Goal: Transaction & Acquisition: Obtain resource

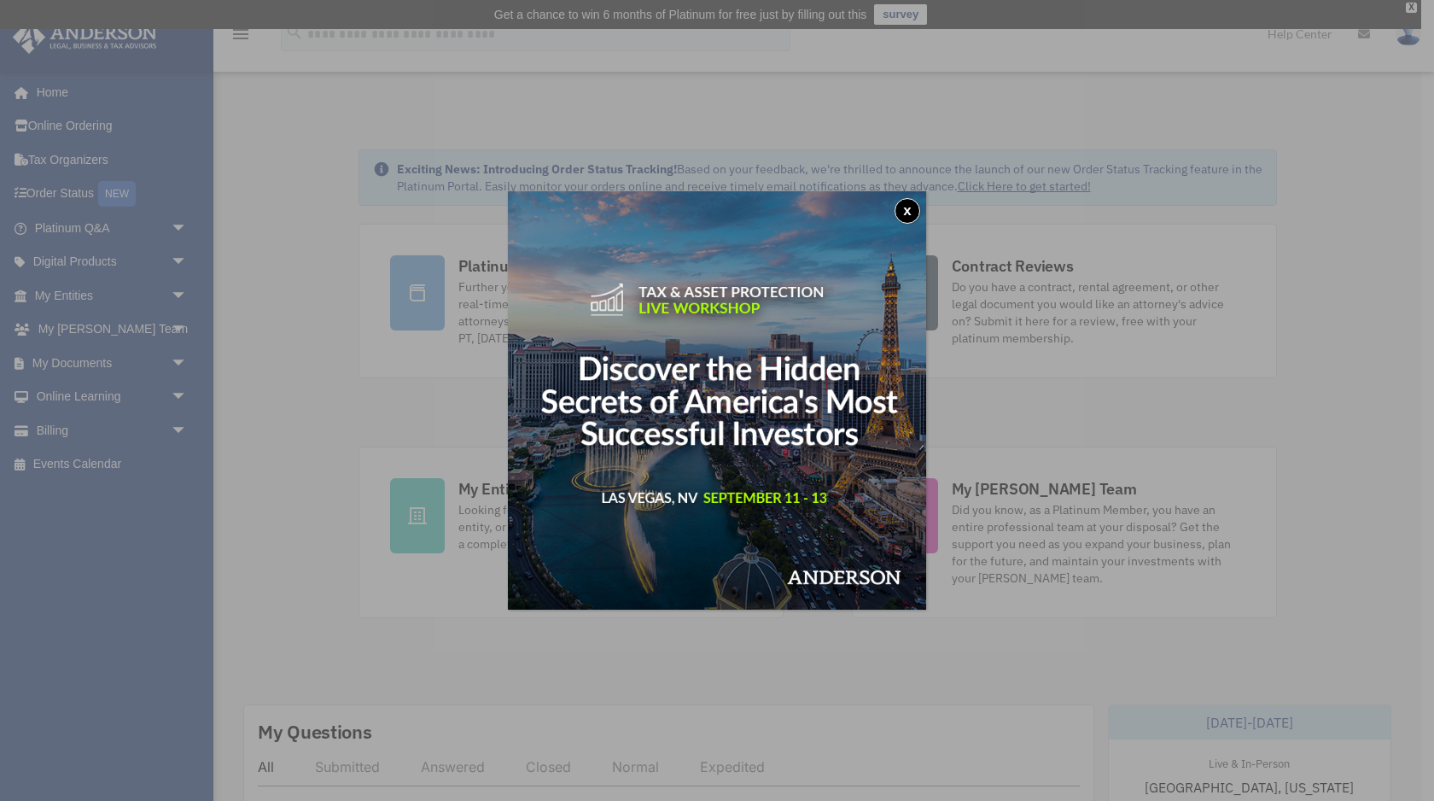
click at [905, 209] on button "x" at bounding box center [908, 211] width 26 height 26
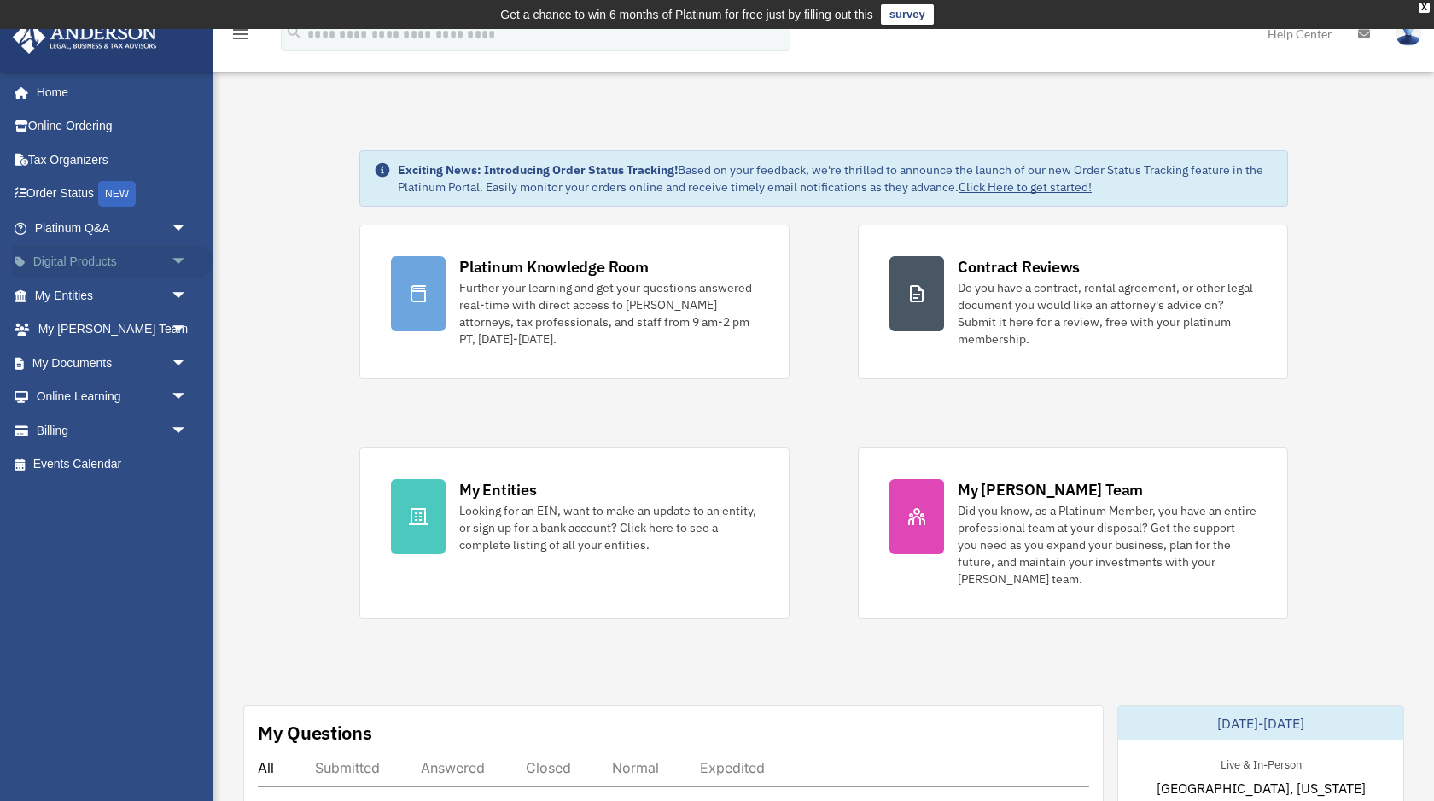
click at [182, 266] on span "arrow_drop_down" at bounding box center [188, 262] width 34 height 35
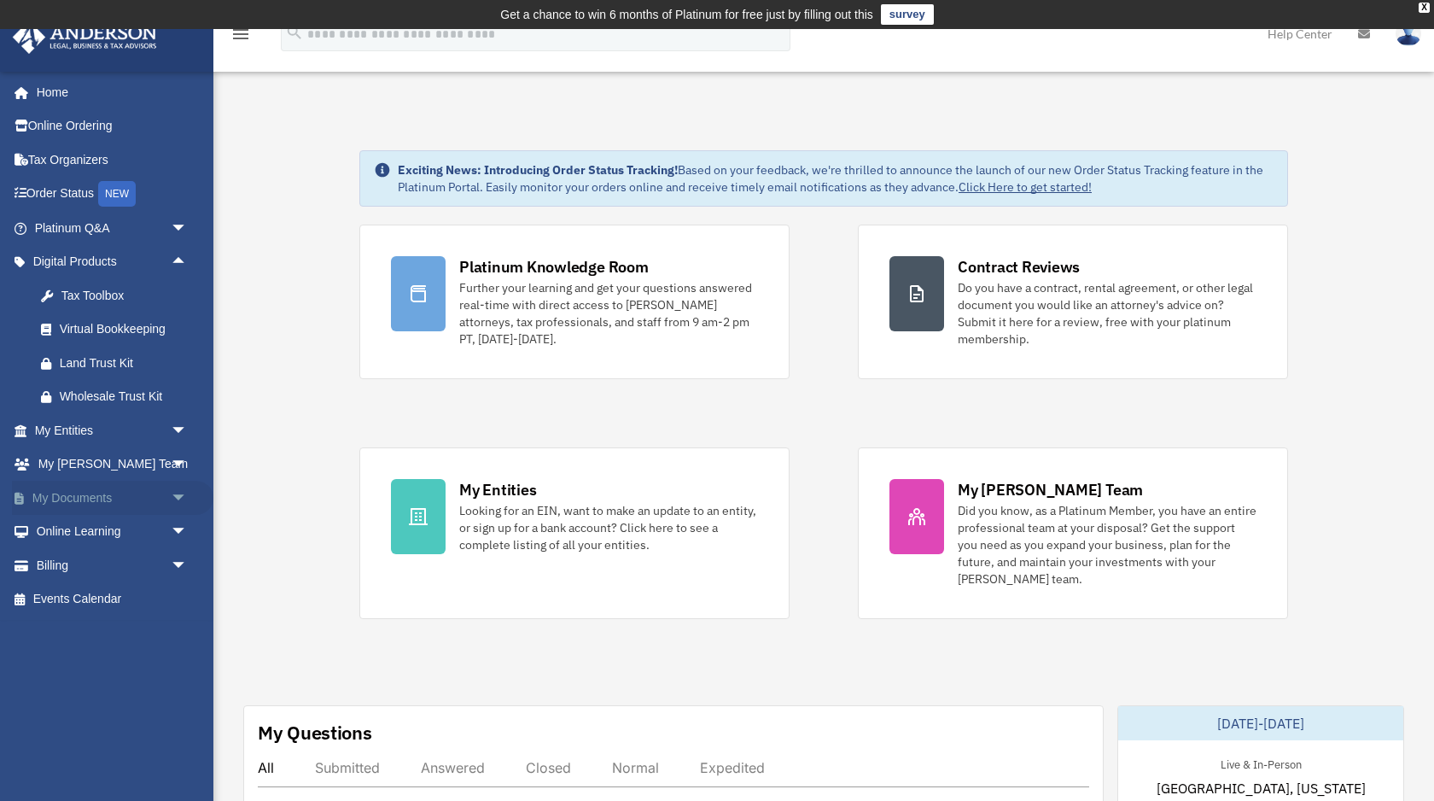
click at [176, 498] on span "arrow_drop_down" at bounding box center [188, 498] width 34 height 35
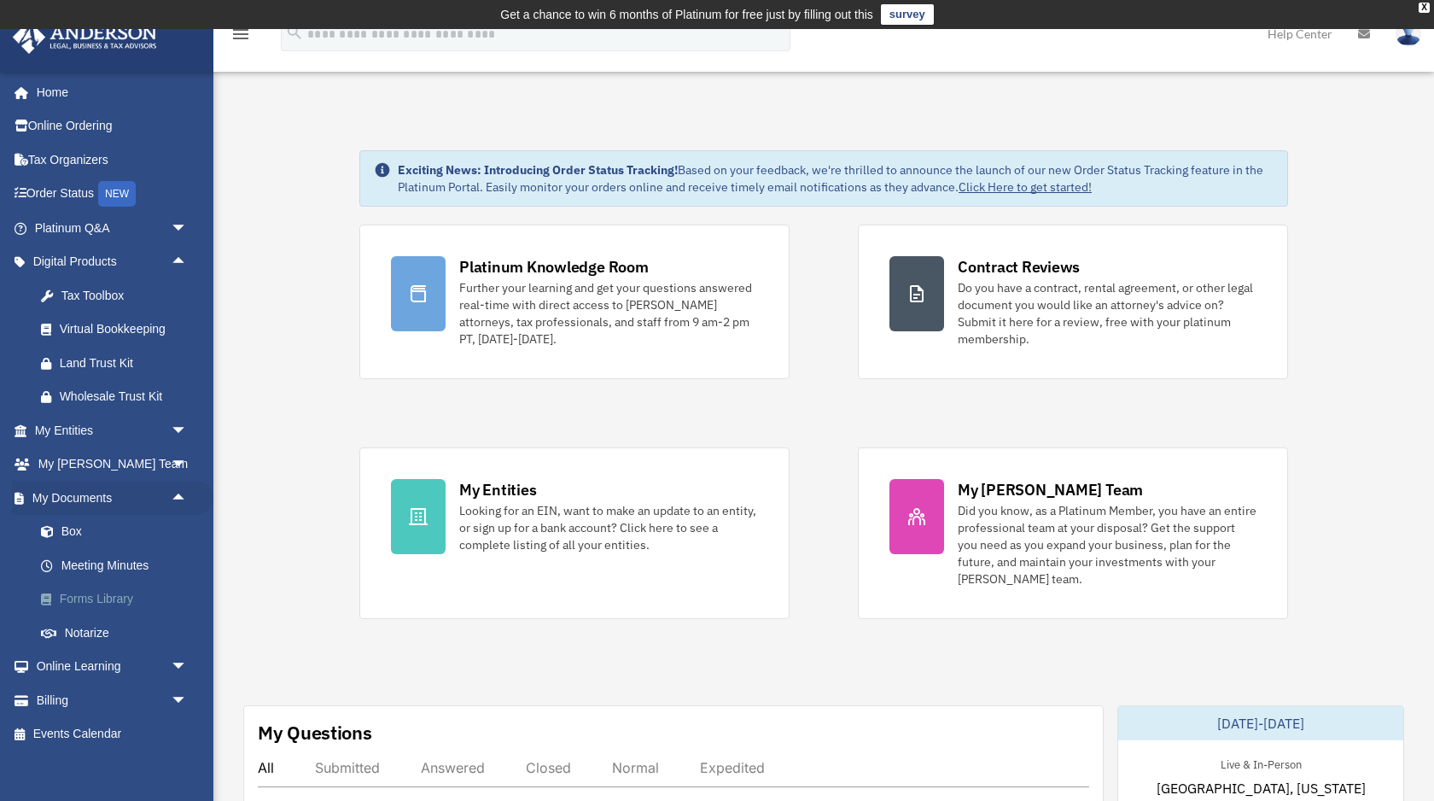
click at [104, 602] on link "Forms Library" at bounding box center [119, 599] width 190 height 34
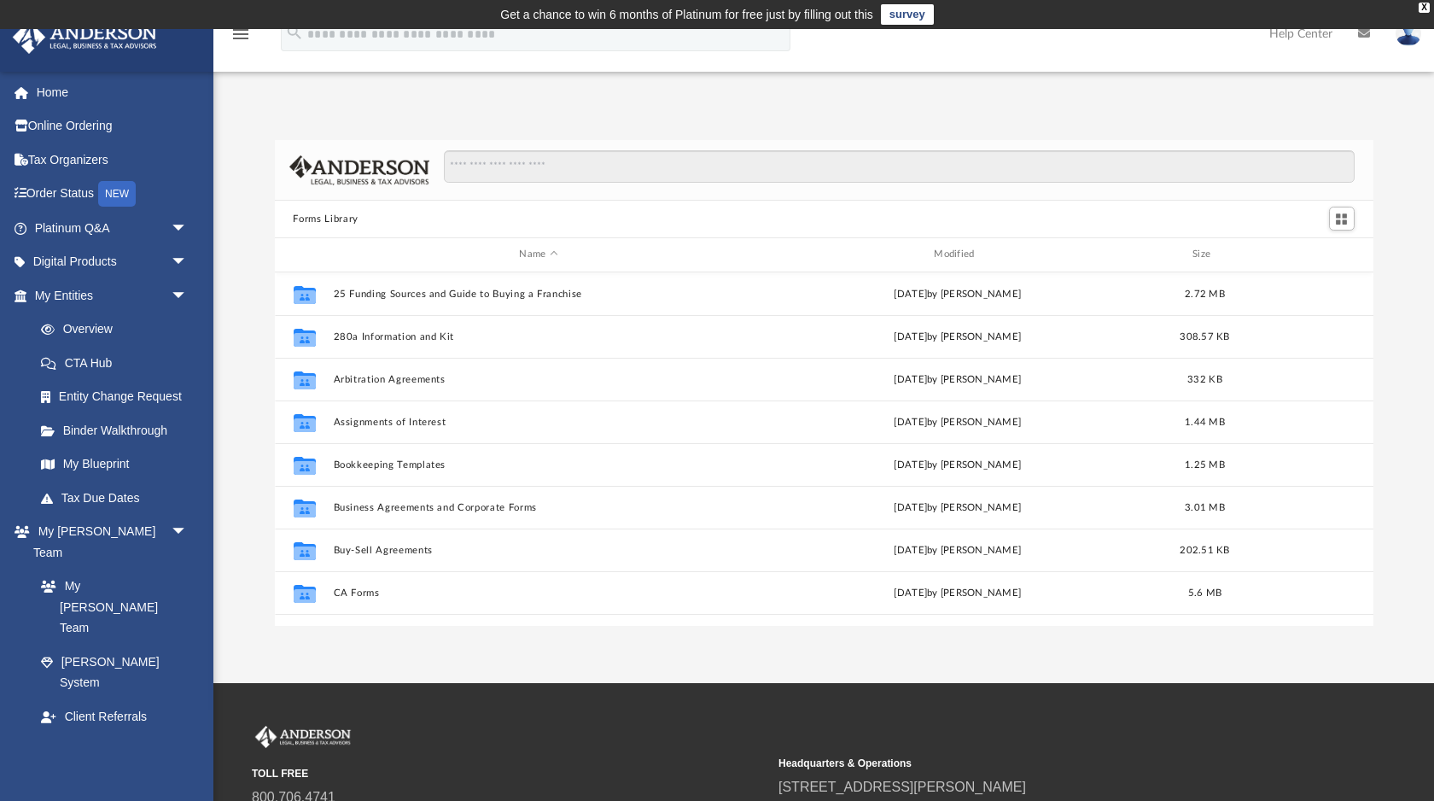
scroll to position [388, 1099]
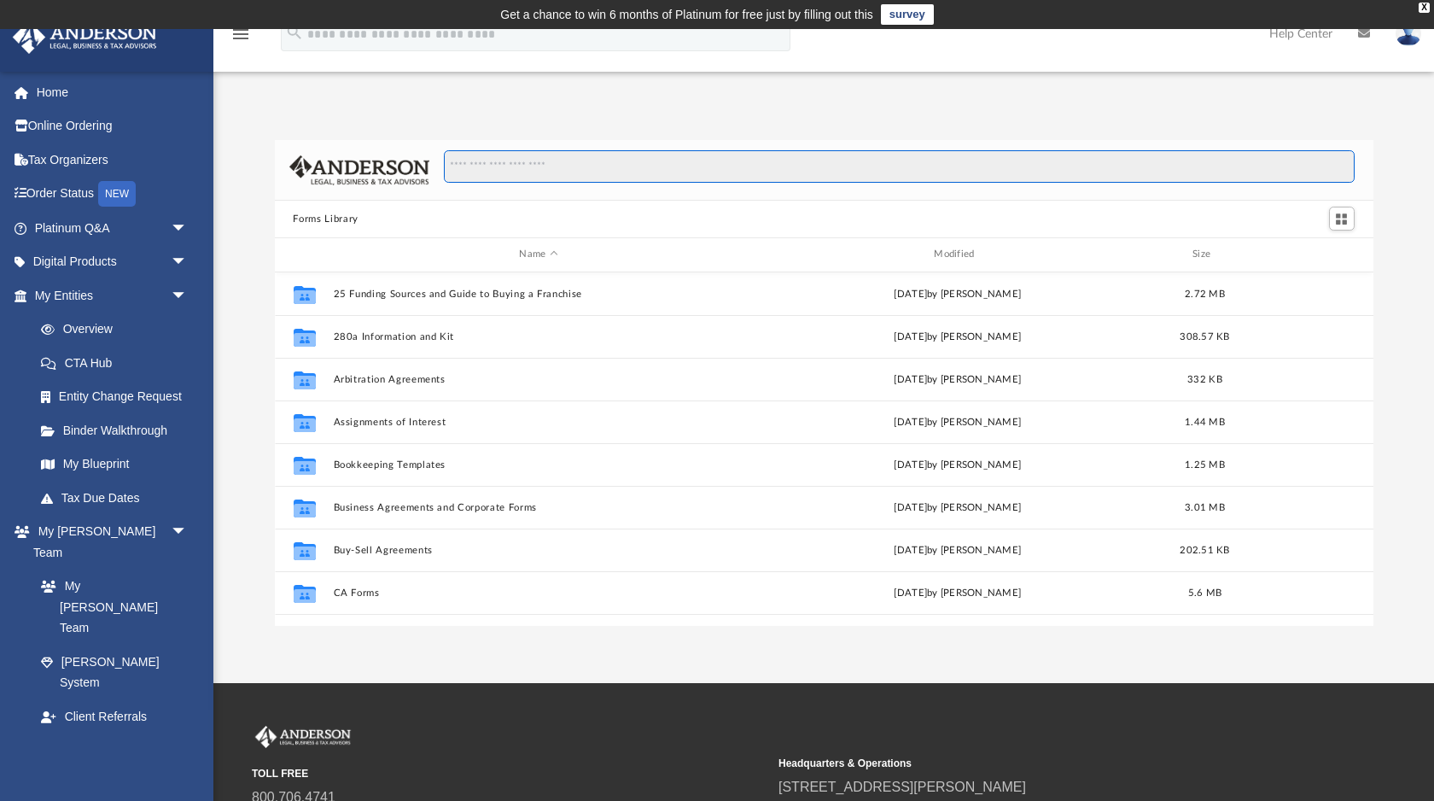
click at [529, 168] on input "Search files and folders" at bounding box center [899, 166] width 910 height 32
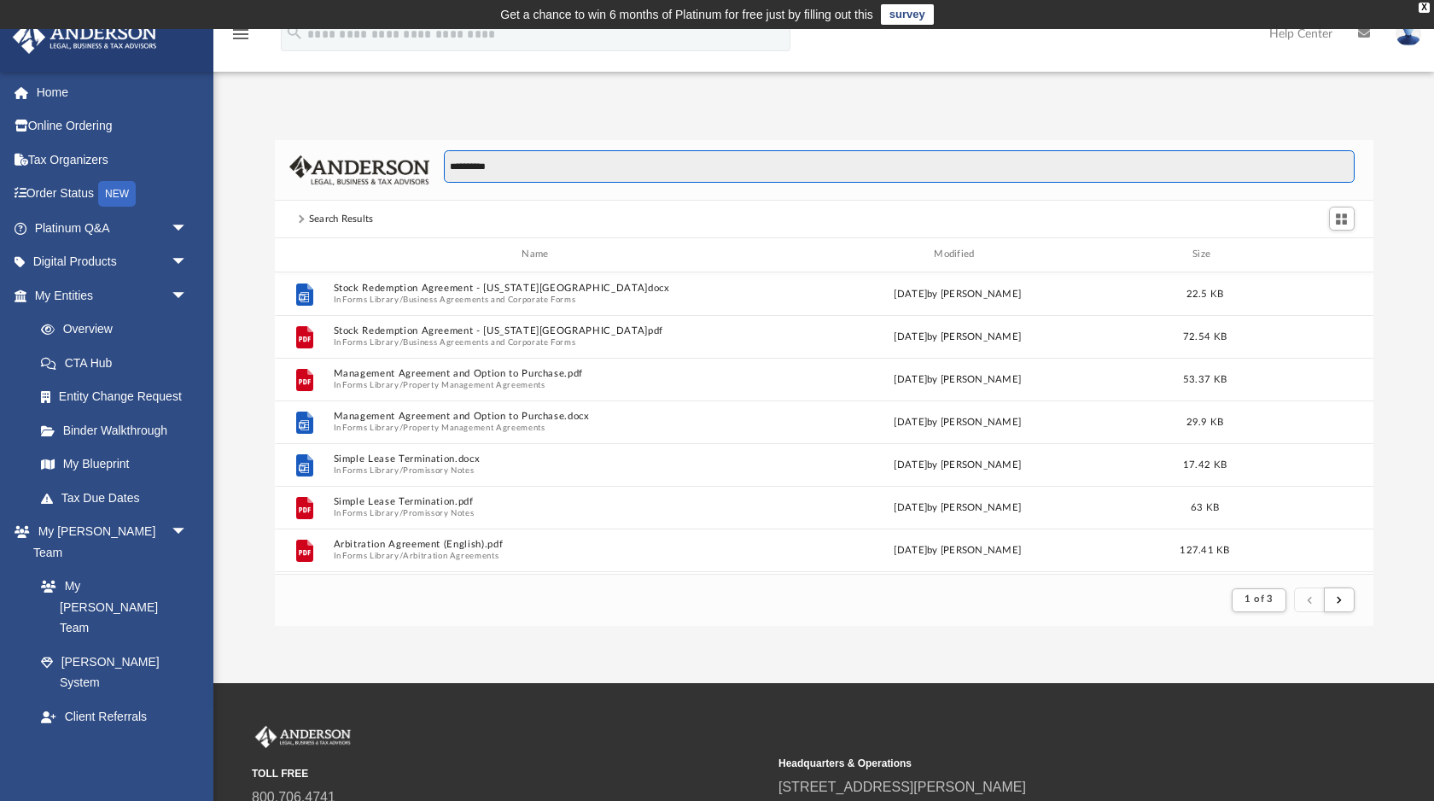
scroll to position [336, 1099]
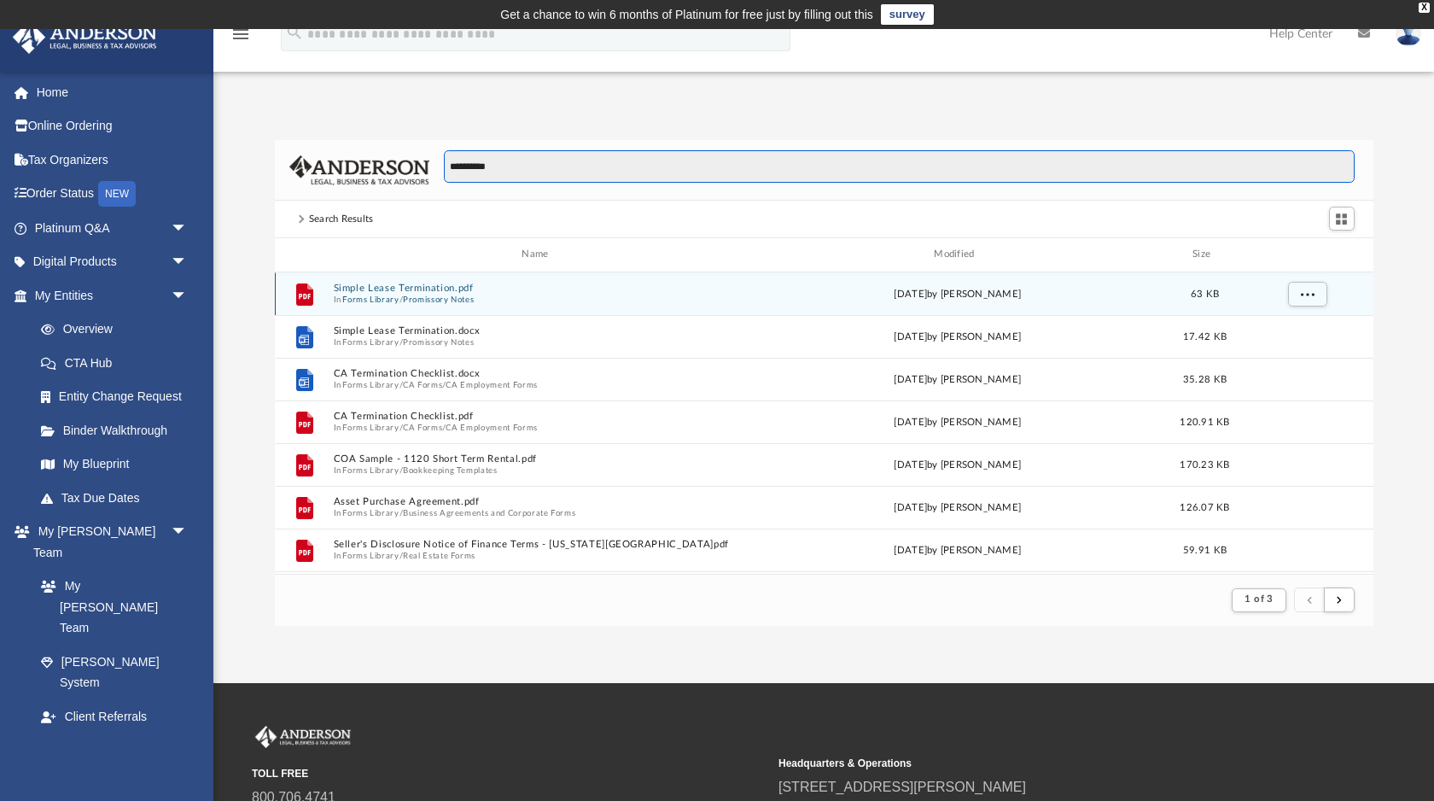
type input "**********"
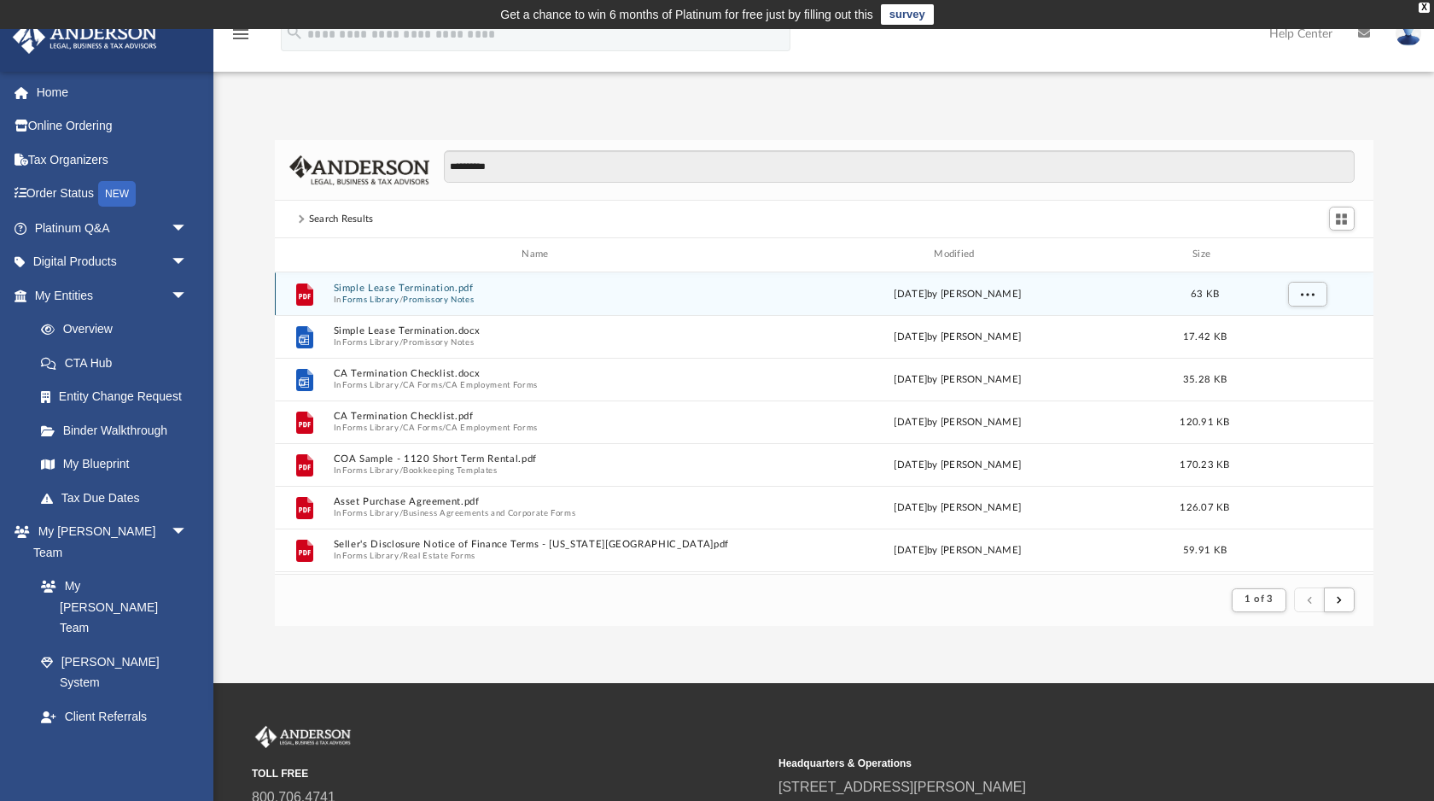
click at [436, 294] on button "Promissory Notes" at bounding box center [438, 299] width 71 height 11
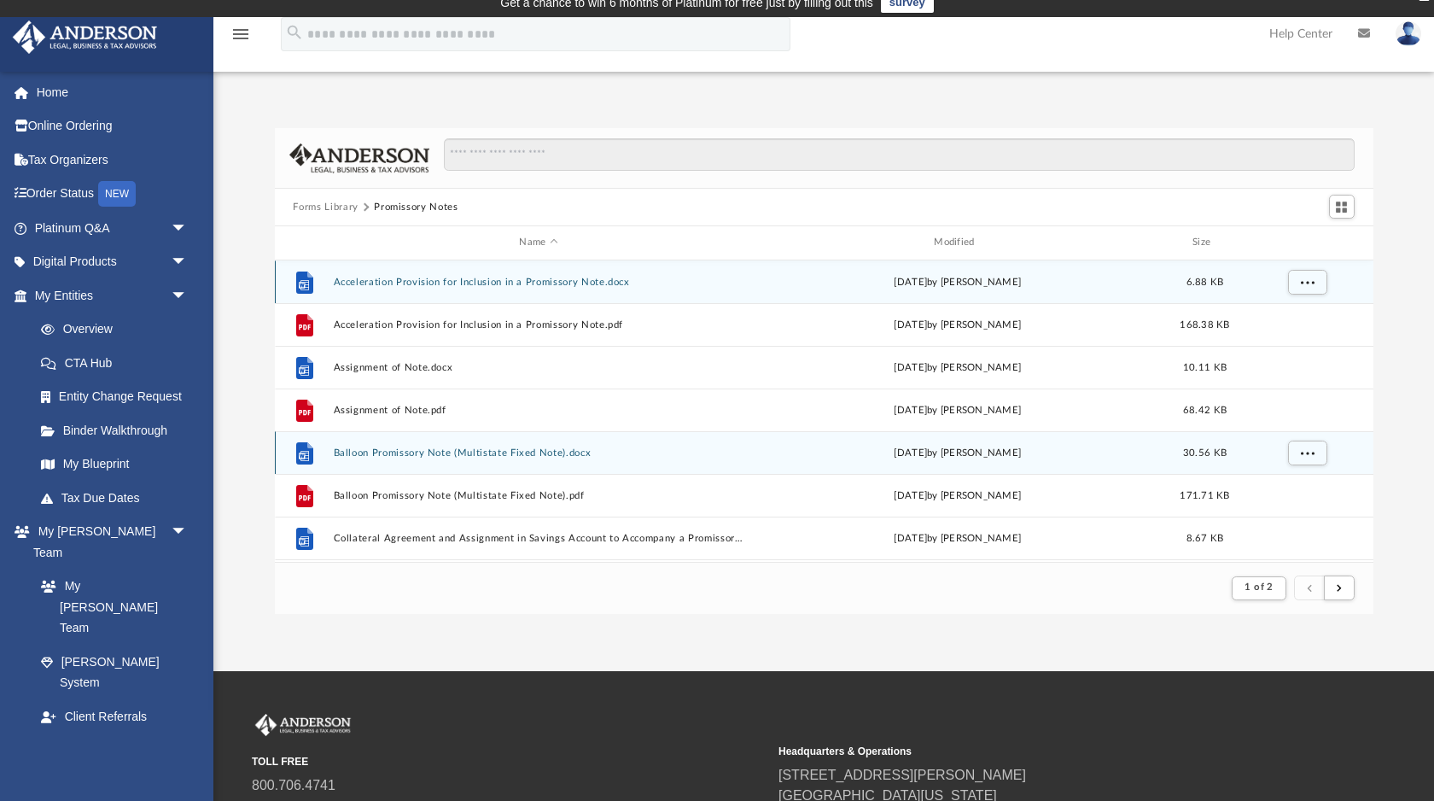
scroll to position [0, 0]
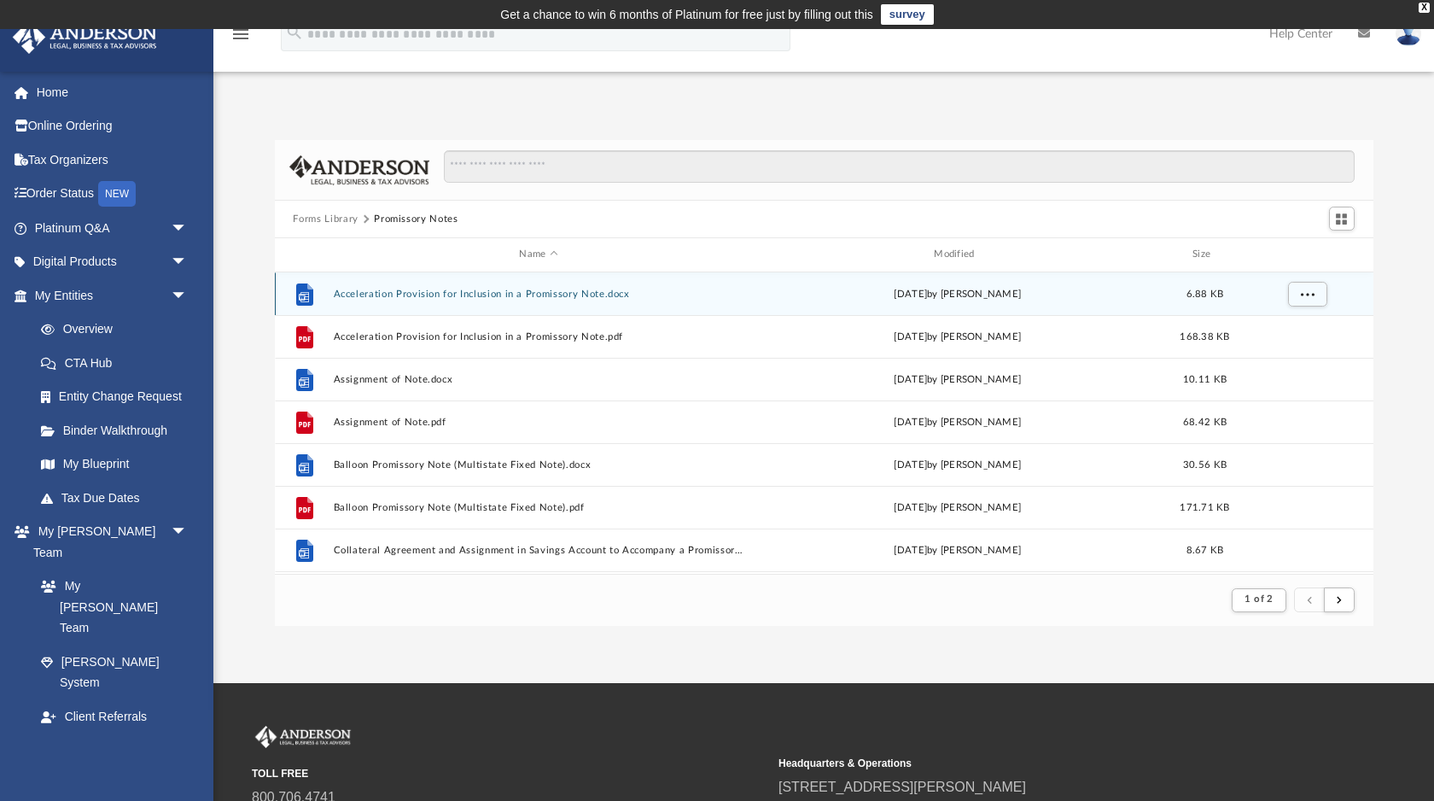
click at [332, 219] on button "Forms Library" at bounding box center [325, 219] width 65 height 15
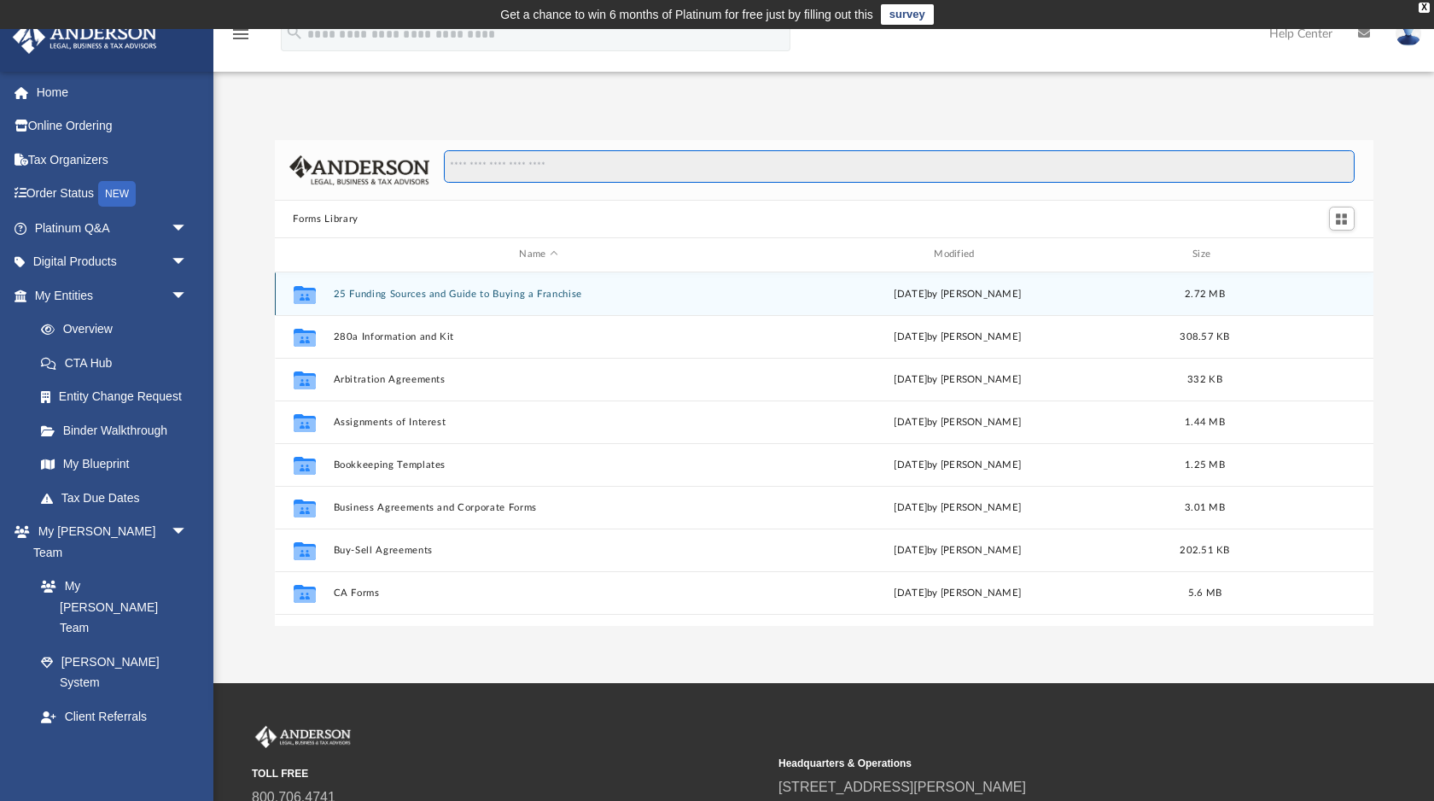
click at [522, 171] on input "Search files and folders" at bounding box center [899, 166] width 910 height 32
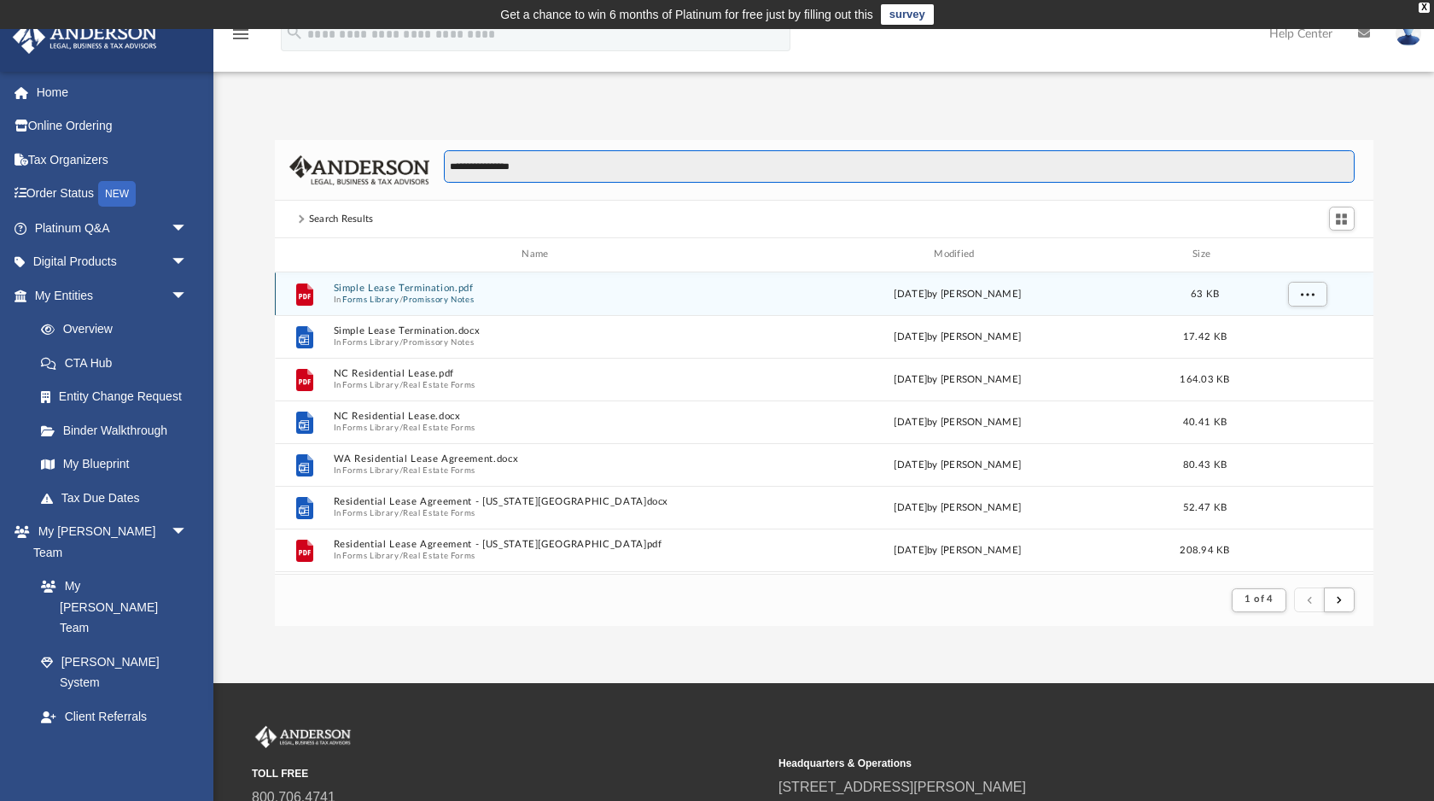
type input "**********"
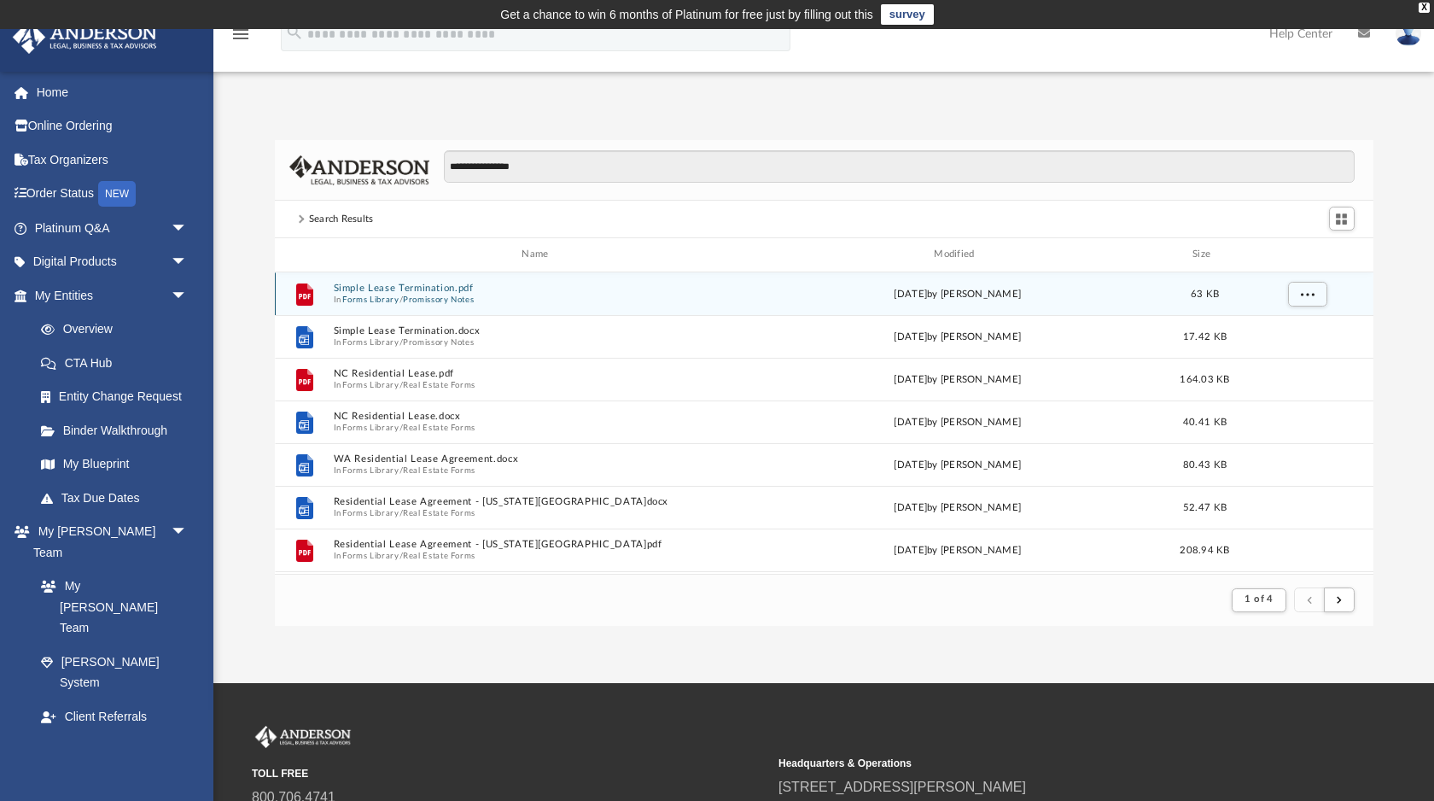
click at [430, 294] on button "Promissory Notes" at bounding box center [438, 299] width 71 height 11
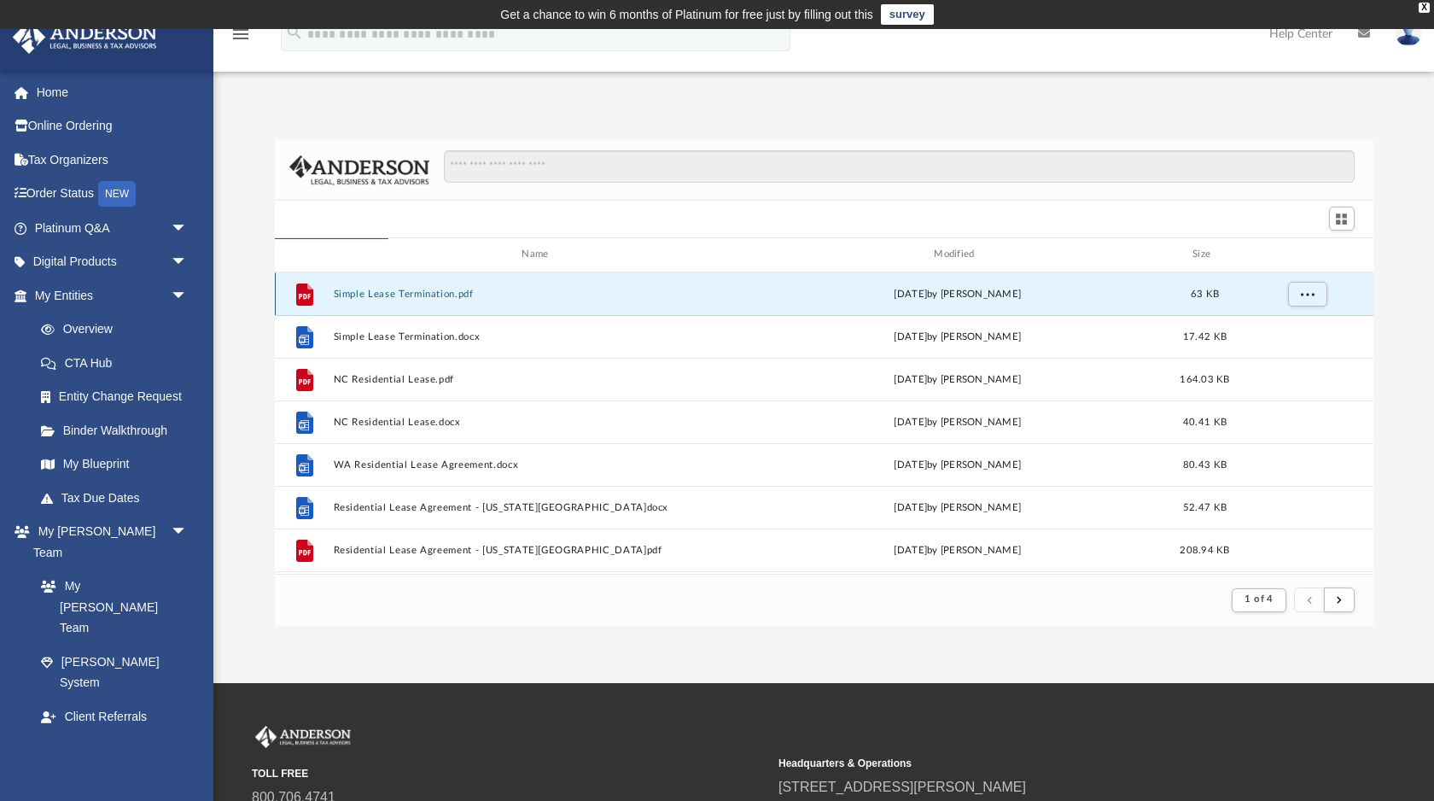
click at [430, 294] on button "Simple Lease Termination.pdf" at bounding box center [539, 294] width 412 height 11
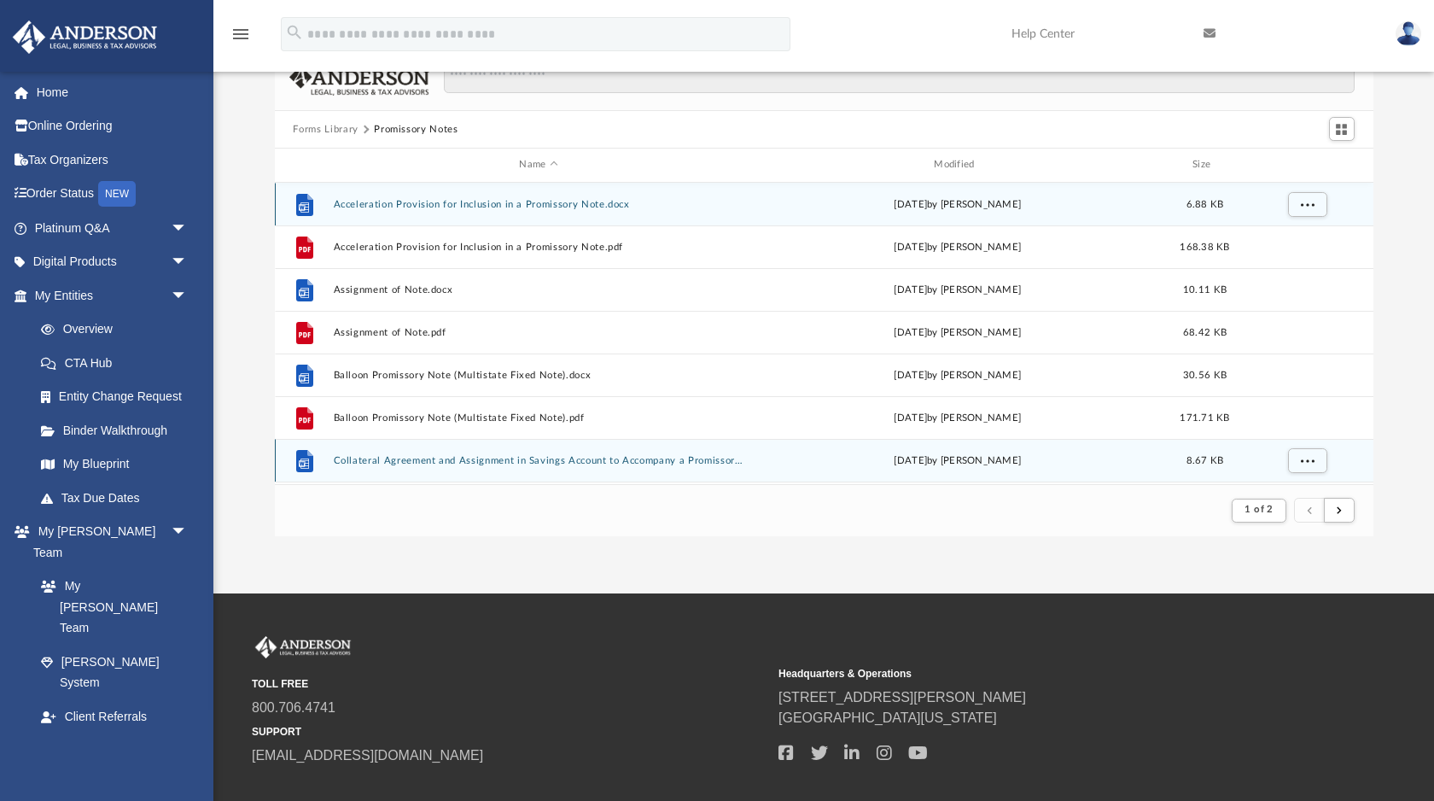
scroll to position [0, 0]
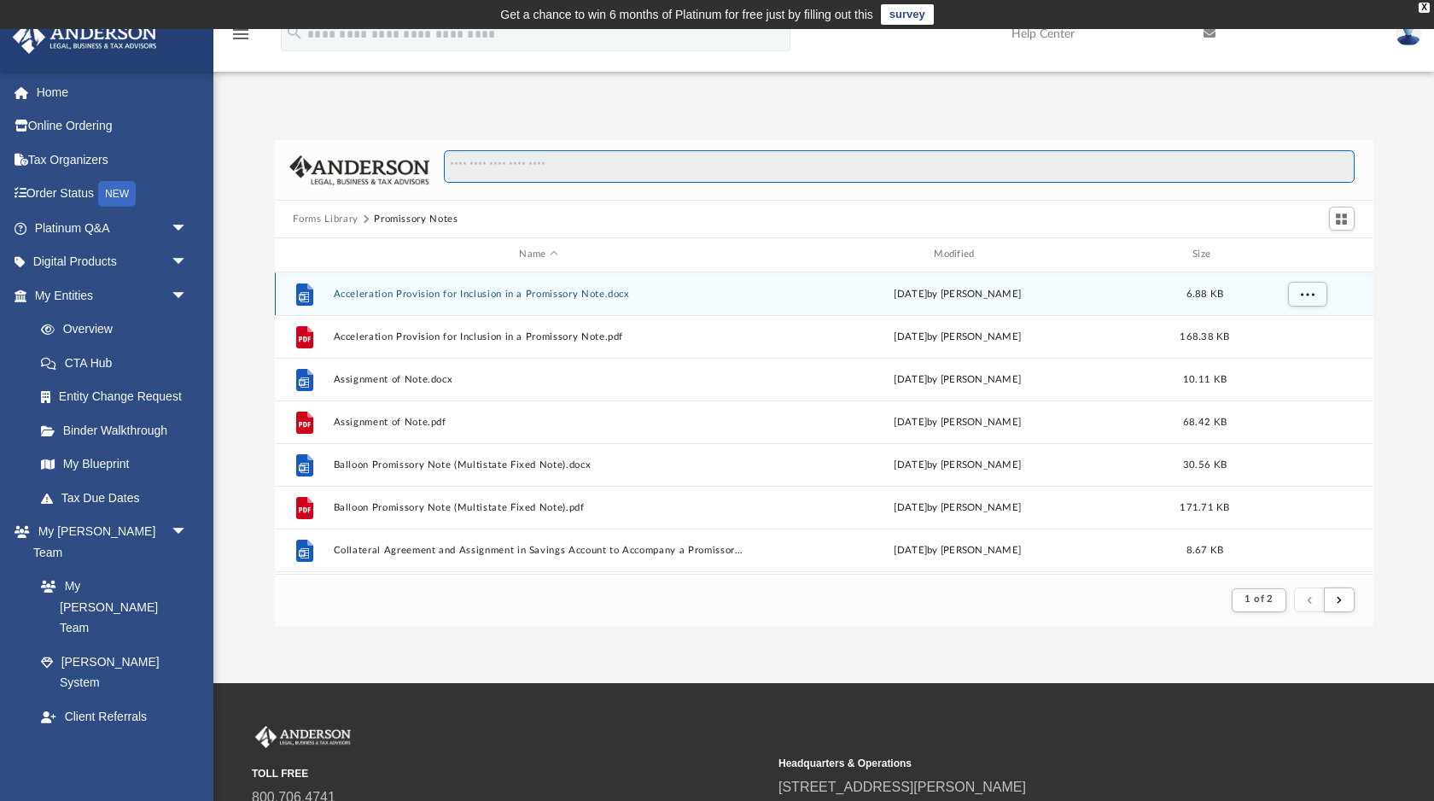
click at [550, 173] on input "Search files and folders" at bounding box center [899, 166] width 910 height 32
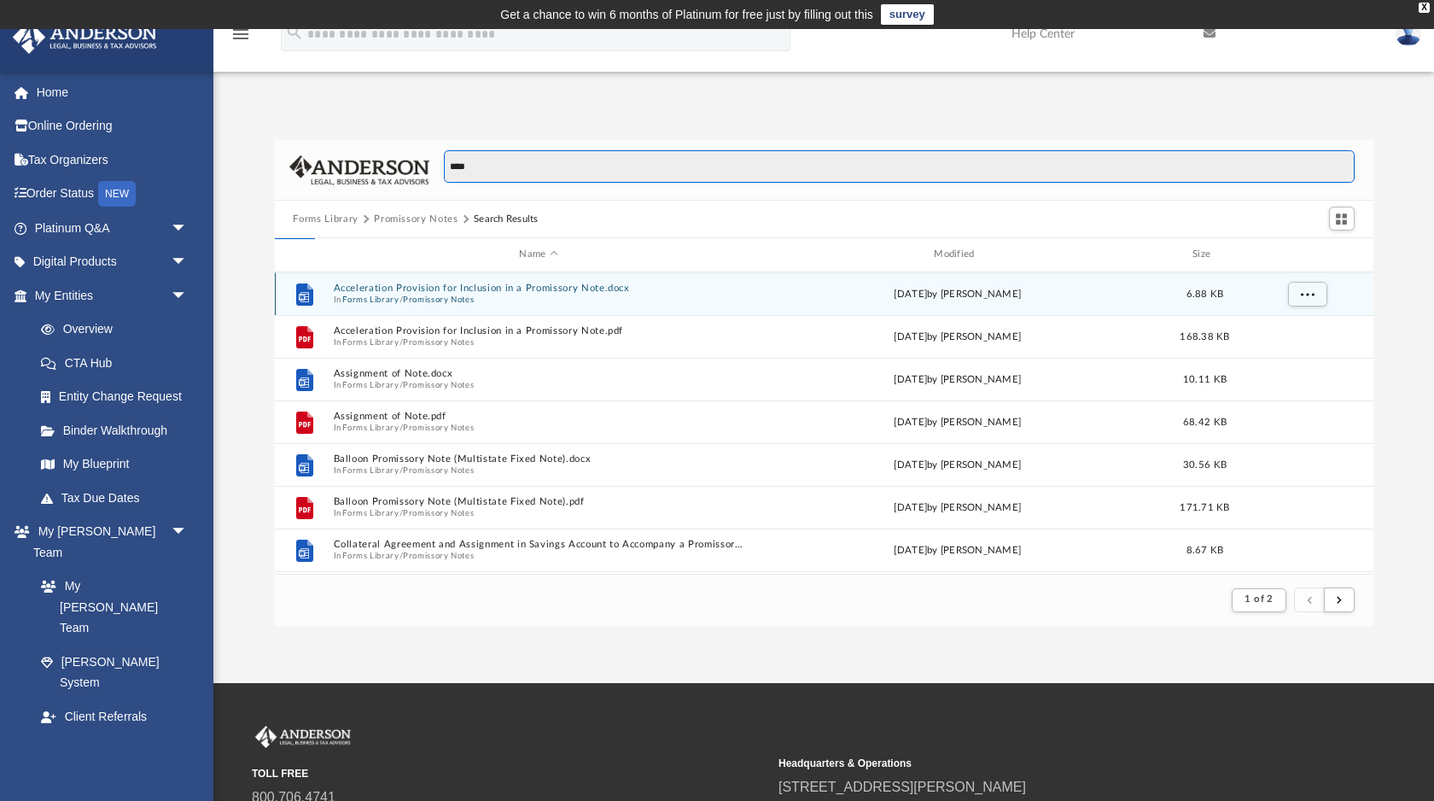
type input "*****"
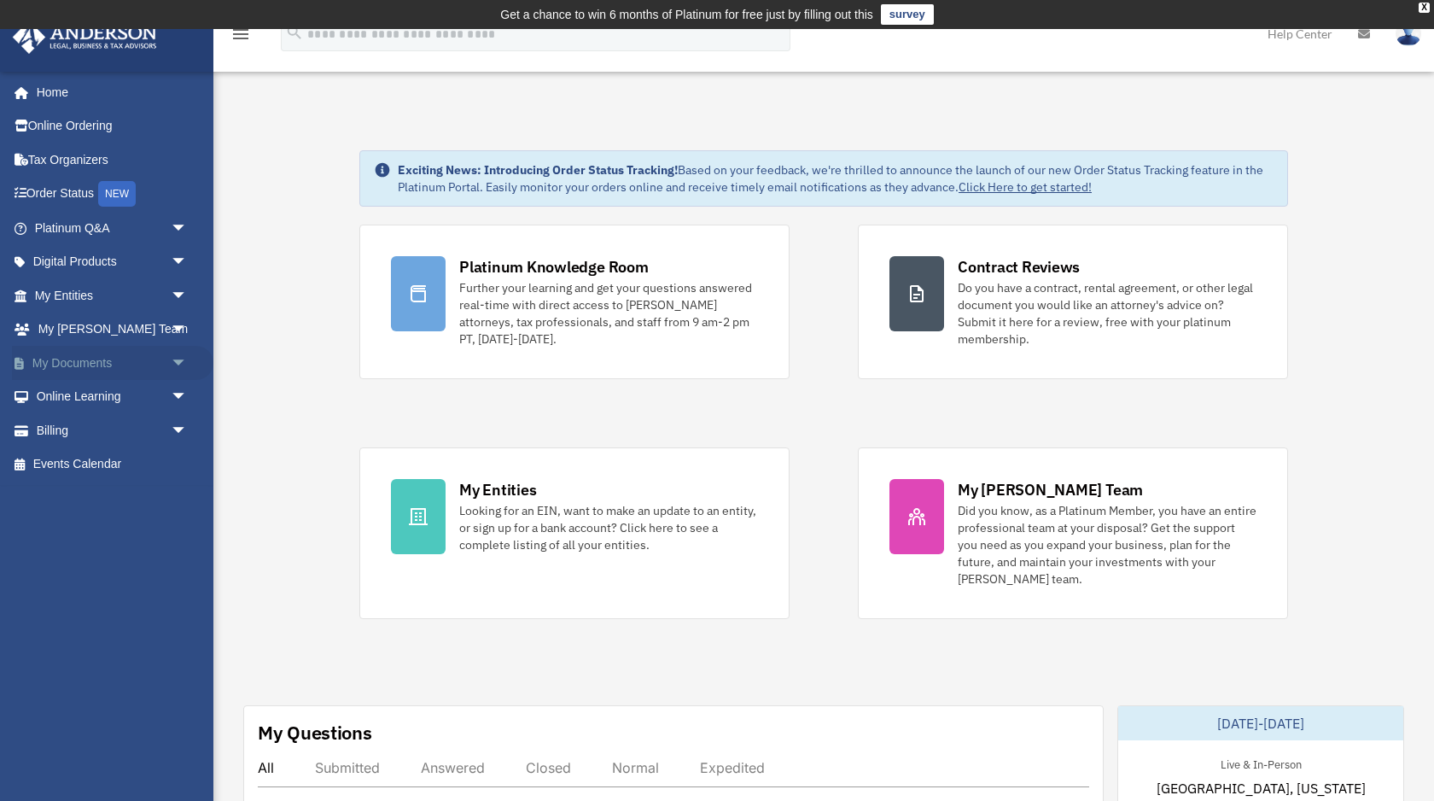
click at [174, 359] on span "arrow_drop_down" at bounding box center [188, 363] width 34 height 35
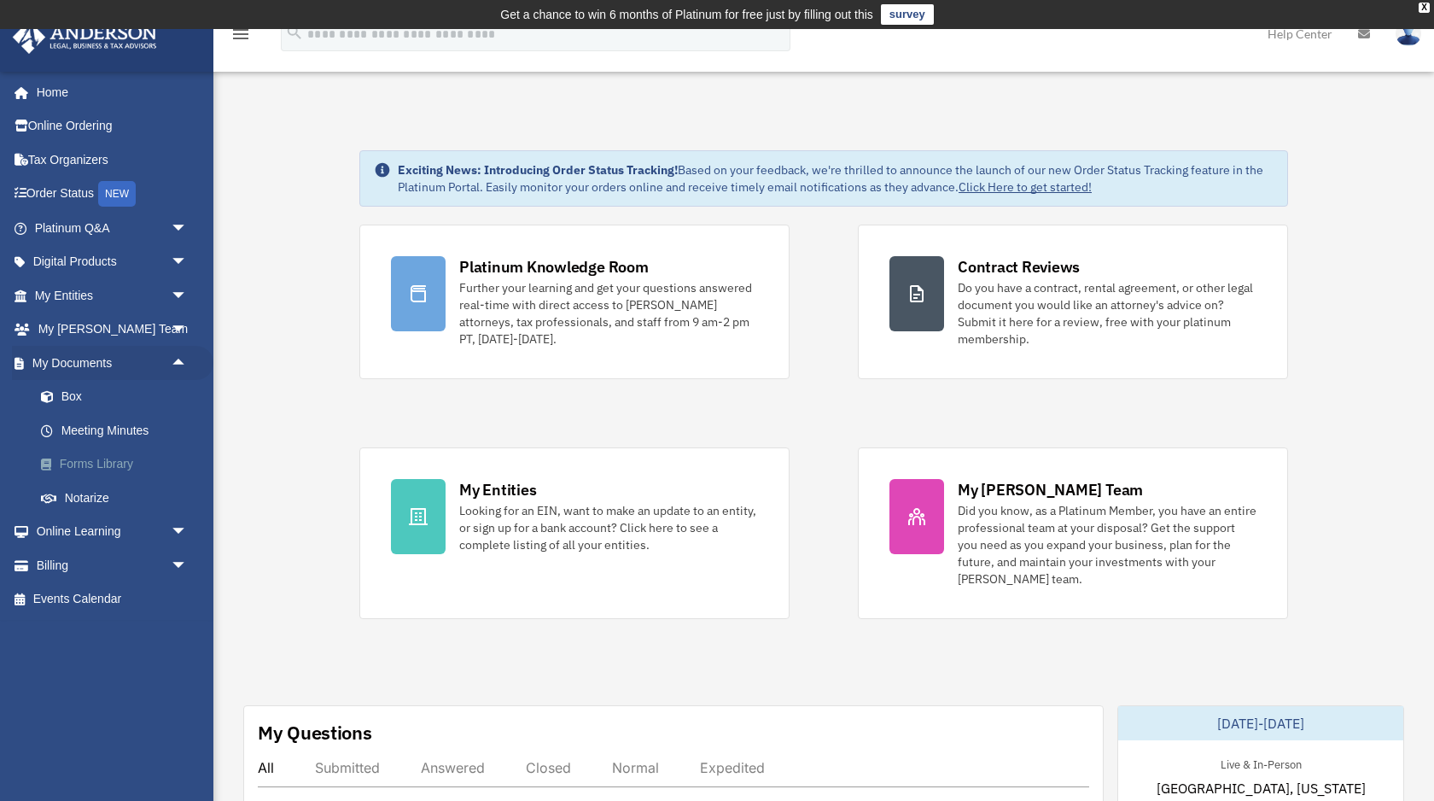
click at [106, 469] on link "Forms Library" at bounding box center [119, 464] width 190 height 34
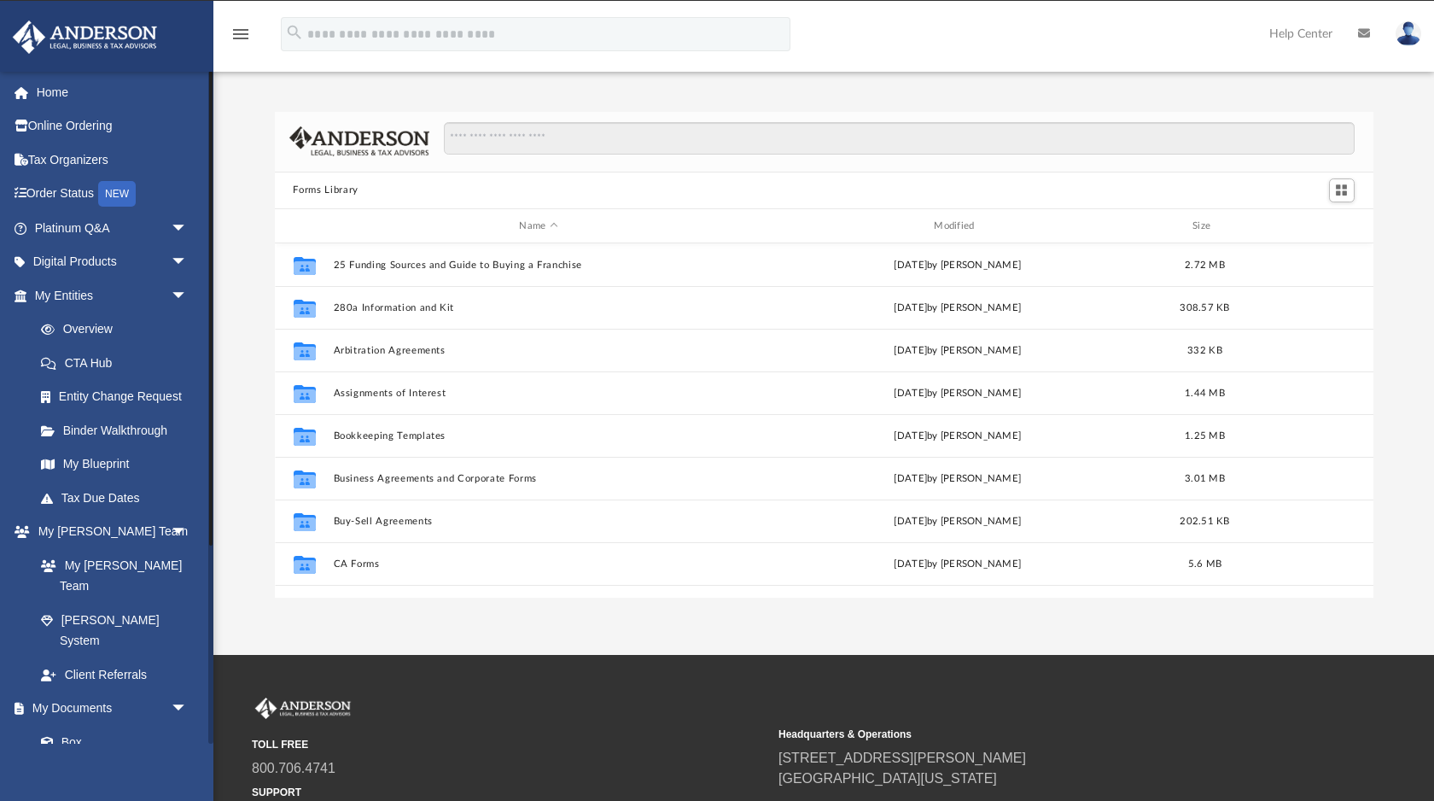
scroll to position [388, 1099]
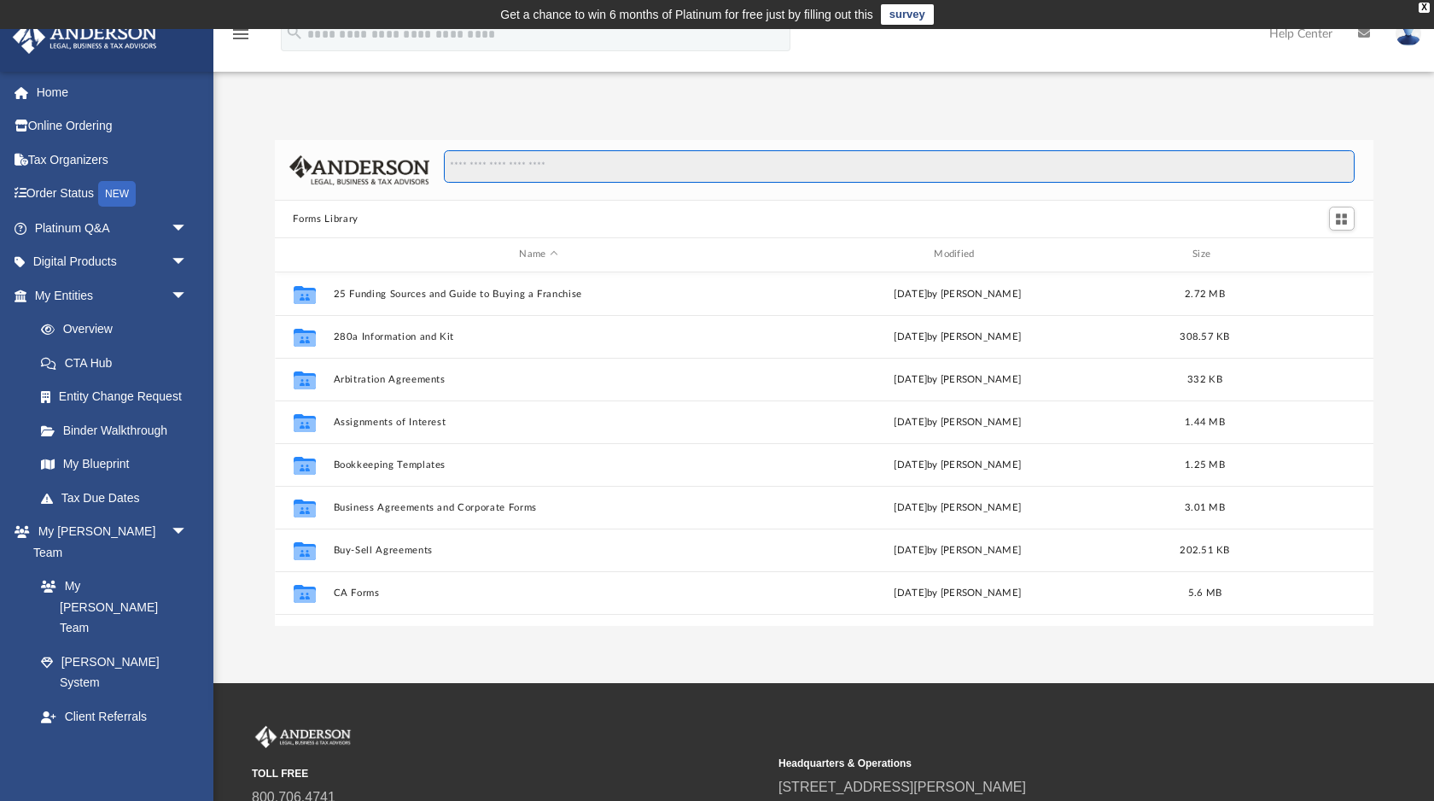
click at [508, 178] on input "Search files and folders" at bounding box center [899, 166] width 910 height 32
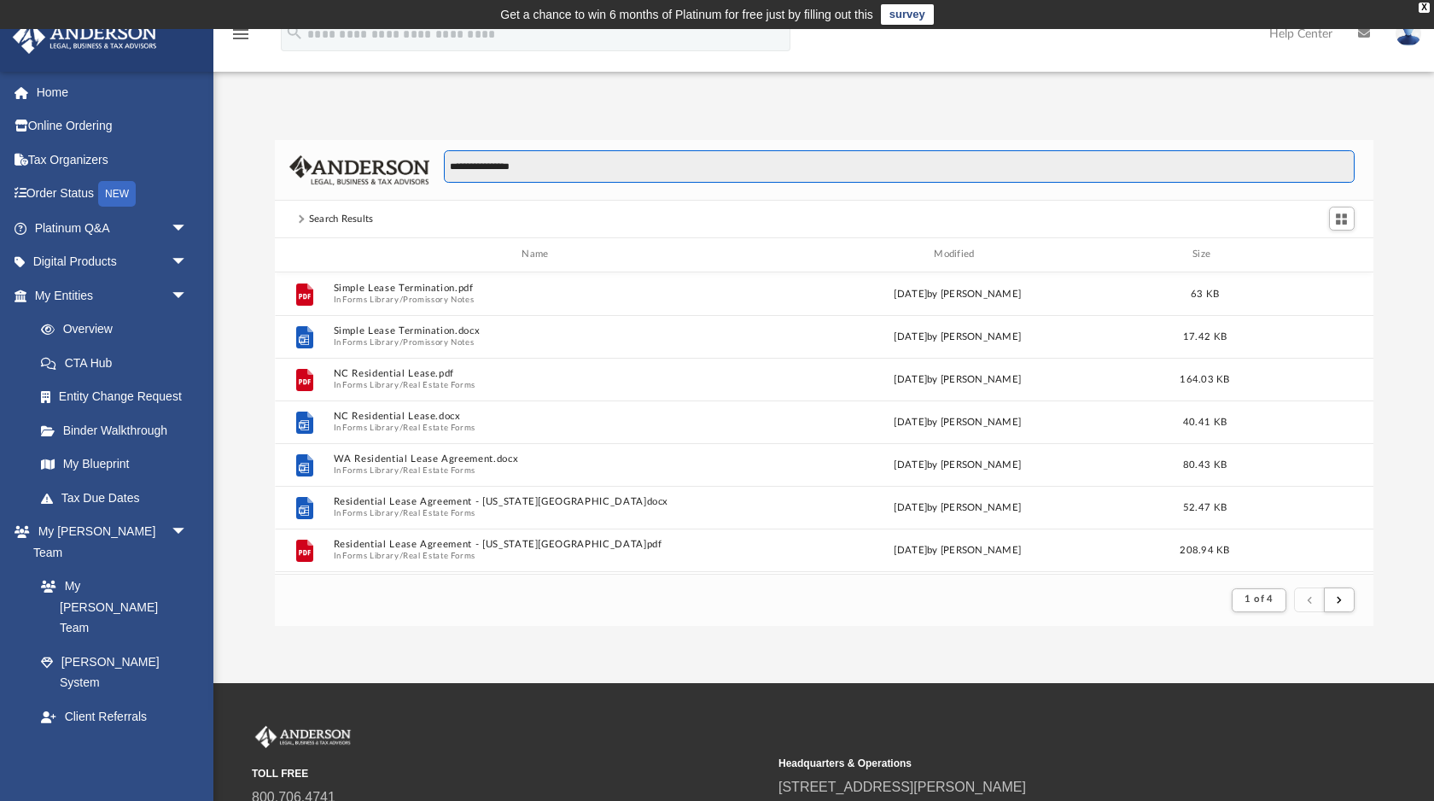
scroll to position [1, 1]
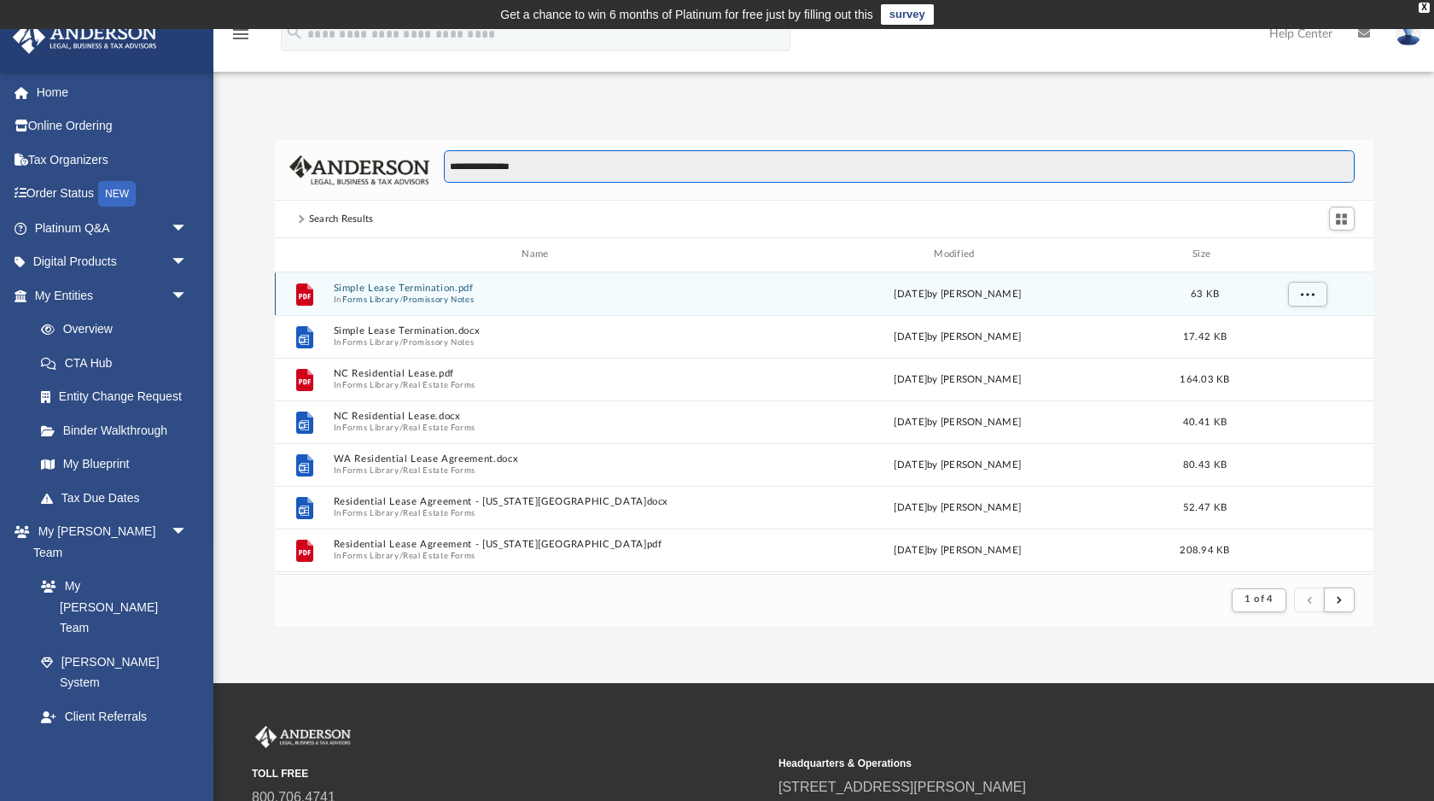
type input "**********"
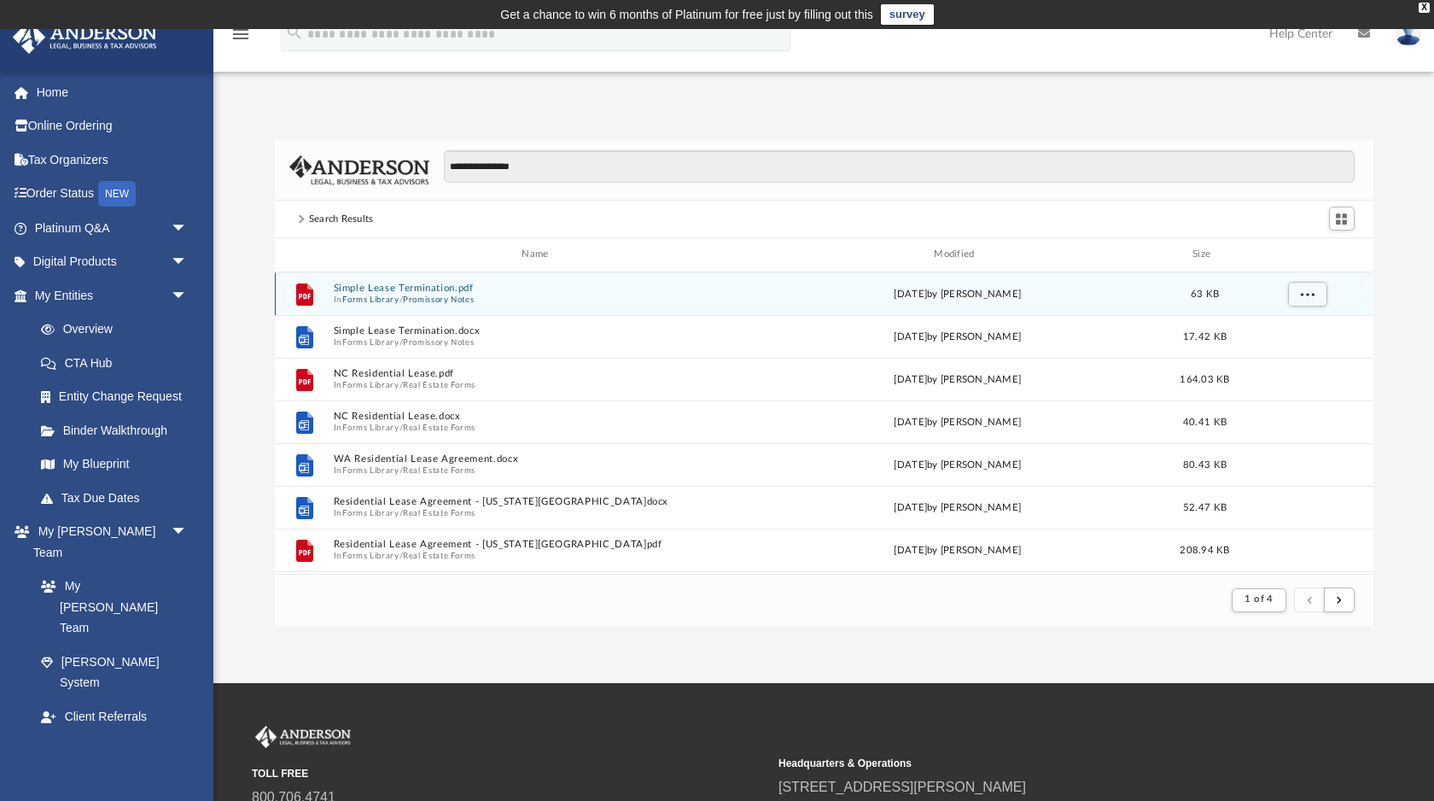
click at [306, 291] on icon "grid" at bounding box center [303, 294] width 17 height 22
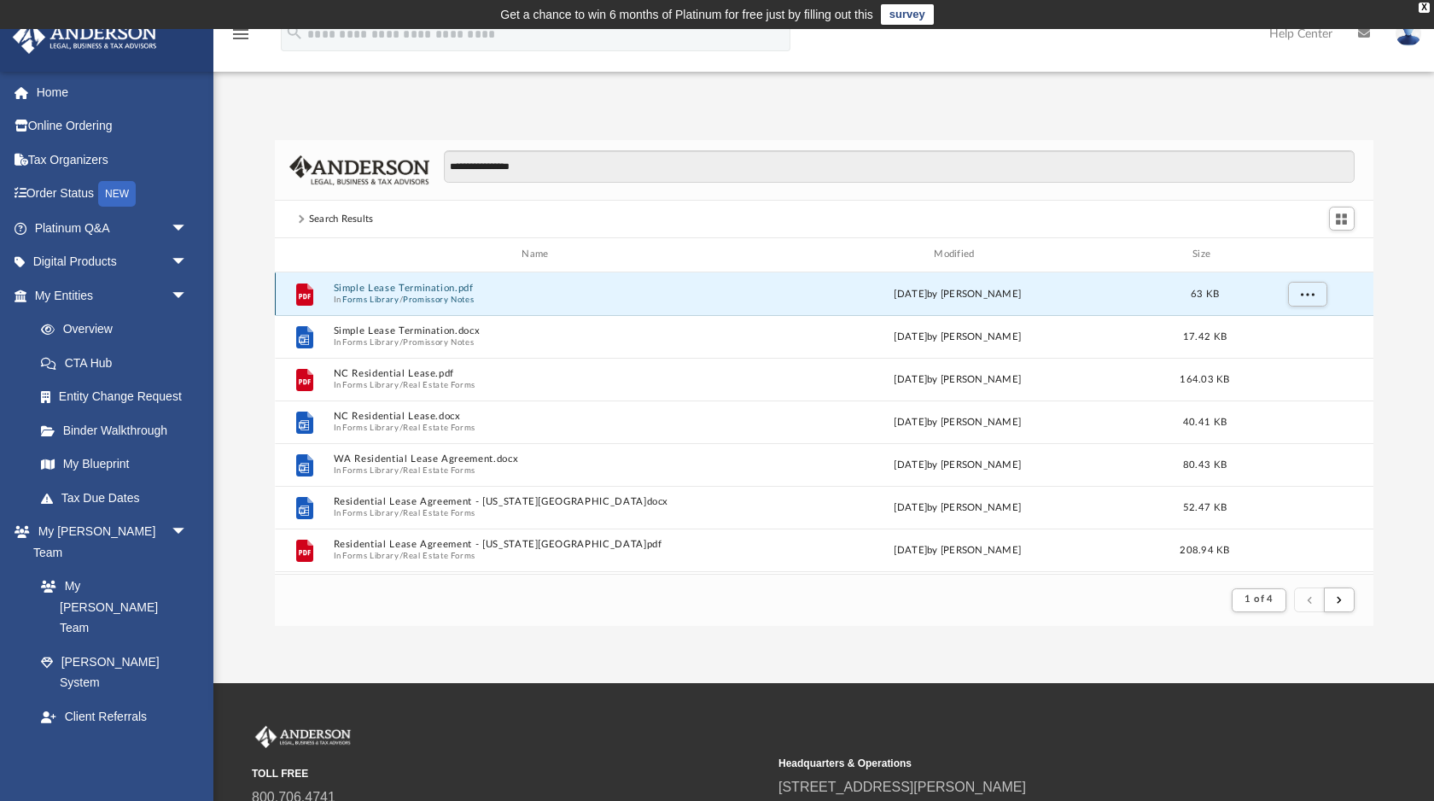
click at [306, 291] on icon "grid" at bounding box center [303, 294] width 17 height 22
click at [1309, 289] on span "More options" at bounding box center [1307, 293] width 14 height 9
click at [1293, 356] on li "Download" at bounding box center [1292, 355] width 50 height 18
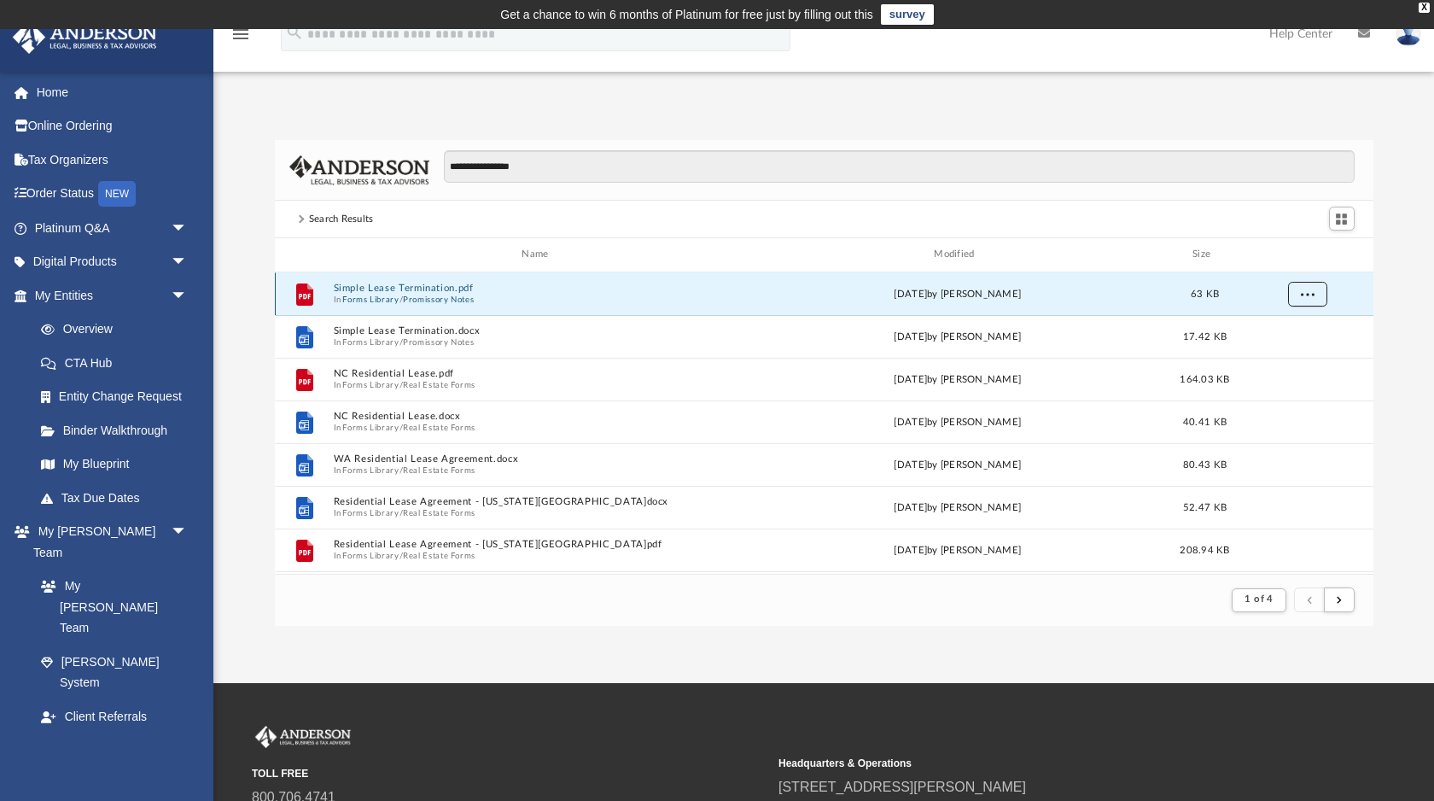
click at [1308, 289] on span "More options" at bounding box center [1307, 293] width 14 height 9
